Goal: Transaction & Acquisition: Subscribe to service/newsletter

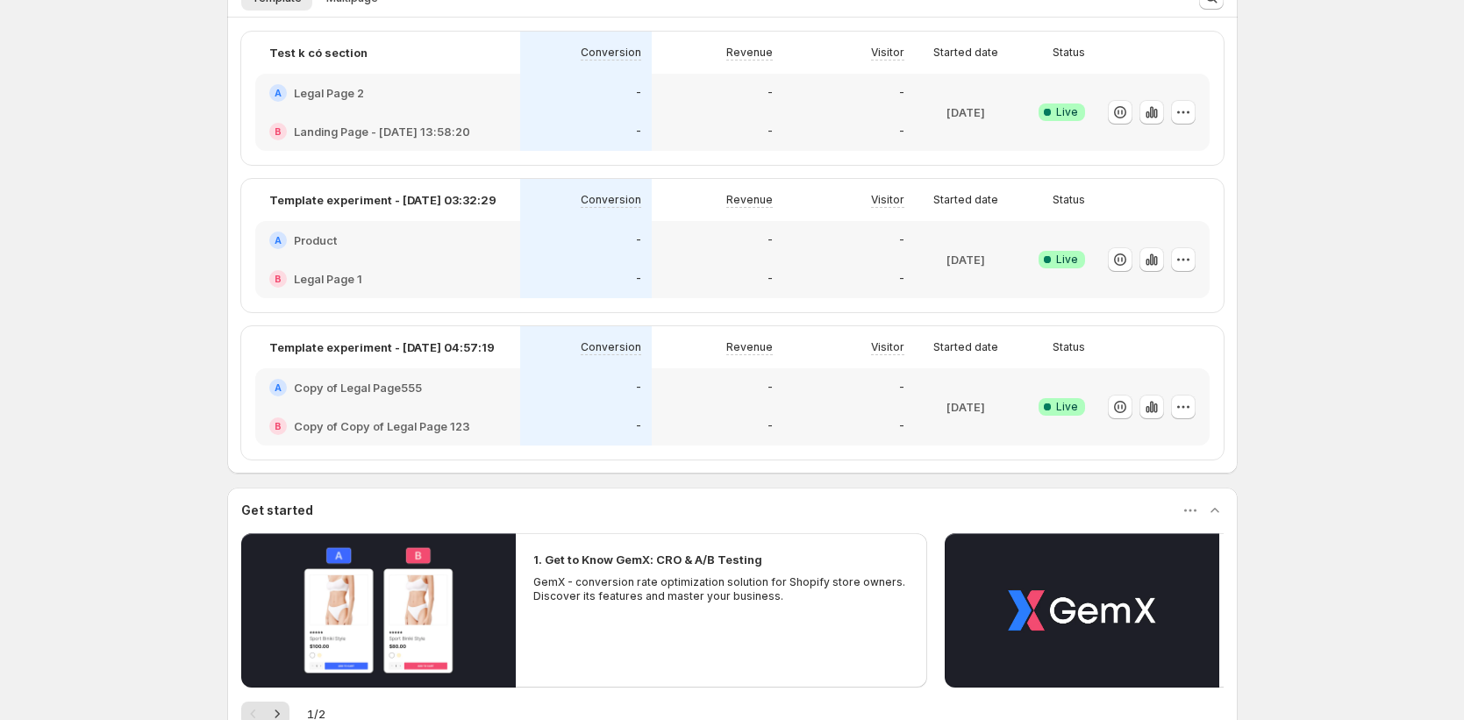
scroll to position [531, 0]
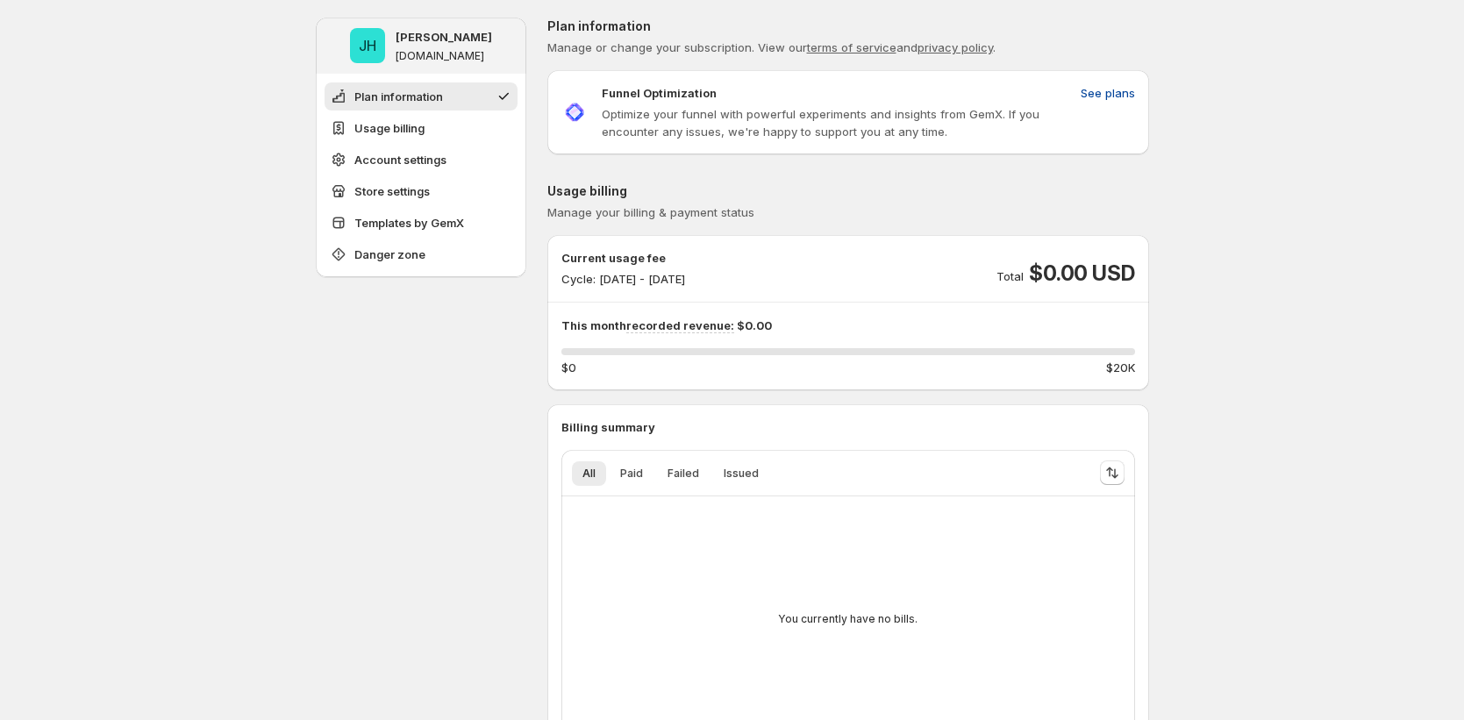
click at [1110, 86] on span "See plans" at bounding box center [1108, 93] width 54 height 18
